Goal: Task Accomplishment & Management: Use online tool/utility

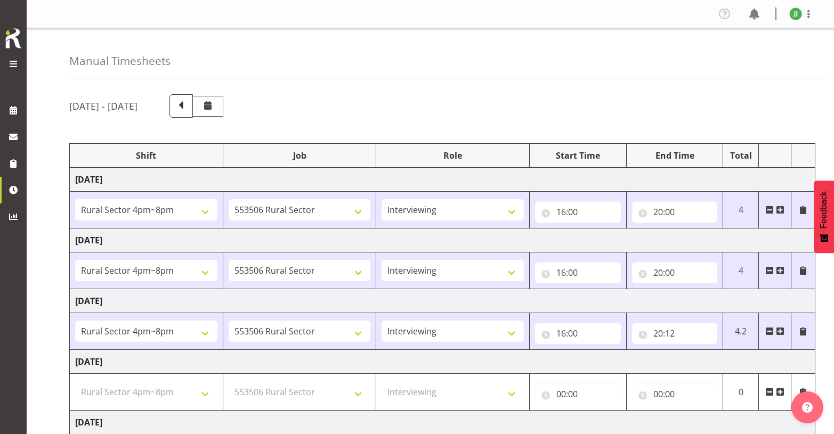
select select "81298"
select select "10587"
select select "47"
select select "81298"
select select "10587"
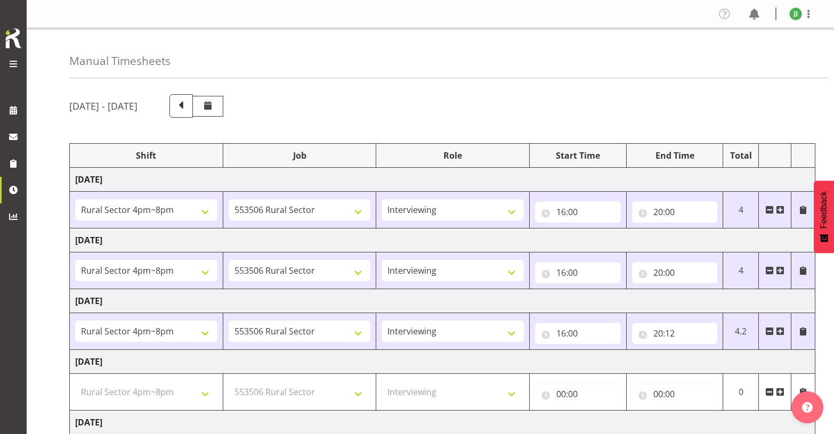
select select "47"
select select "81298"
select select "10587"
select select "47"
select select "81298"
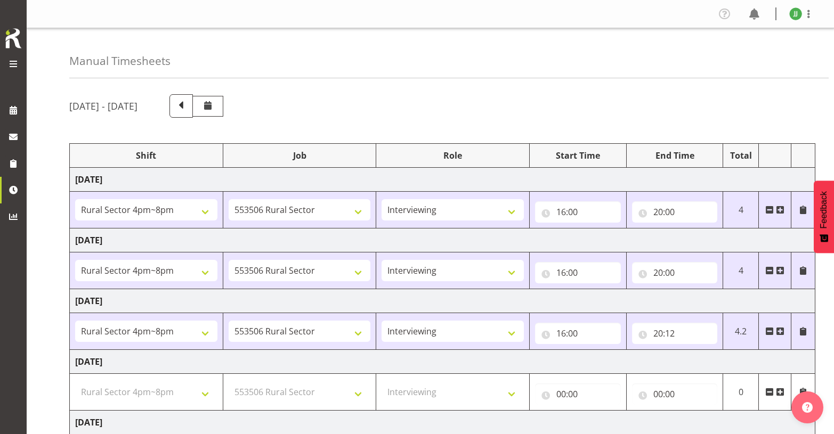
select select "10587"
select select "47"
select select "81561"
select select "10587"
select select "47"
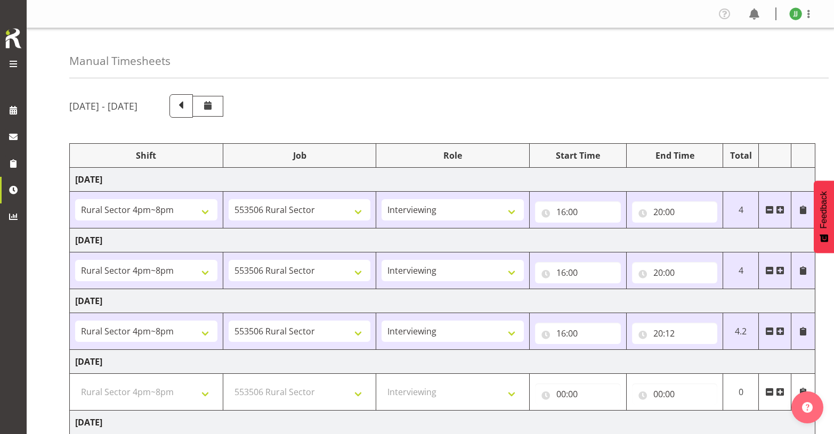
select select "81298"
select select "10587"
select select "47"
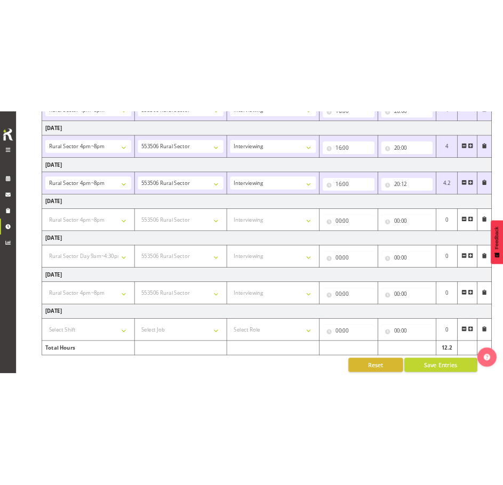
scroll to position [213, 0]
